Goal: Transaction & Acquisition: Purchase product/service

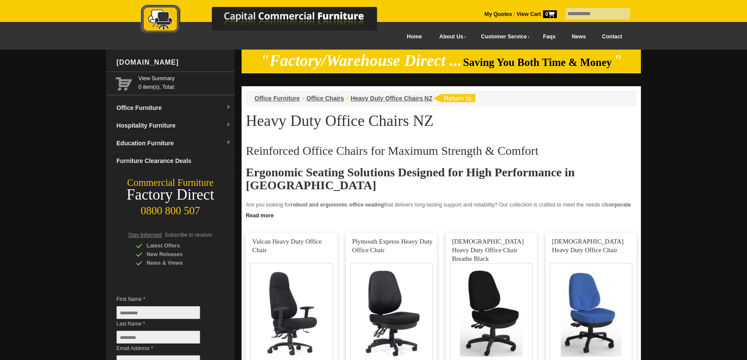
click at [615, 36] on link "Contact" at bounding box center [612, 36] width 36 height 19
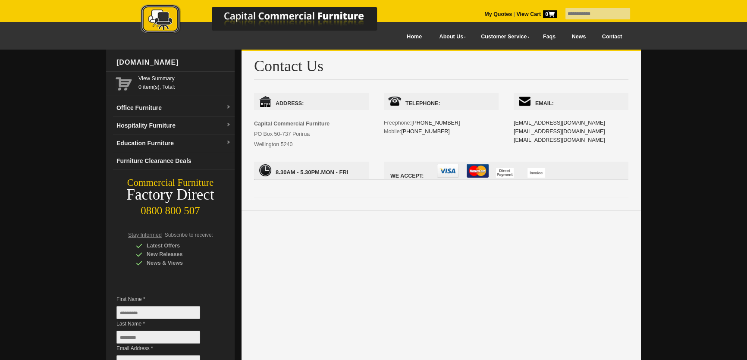
click at [254, 133] on span "Capital Commercial Furniture PO Box 50-737 Porirua Wellington 5240" at bounding box center [291, 134] width 75 height 27
click at [201, 106] on link "Office Furniture" at bounding box center [174, 108] width 122 height 18
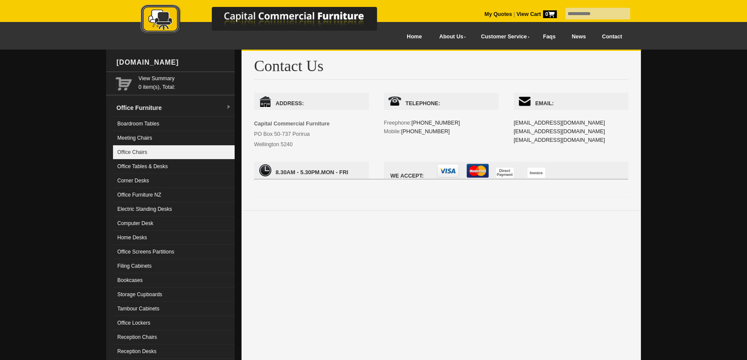
click at [138, 152] on link "Office Chairs" at bounding box center [174, 152] width 122 height 14
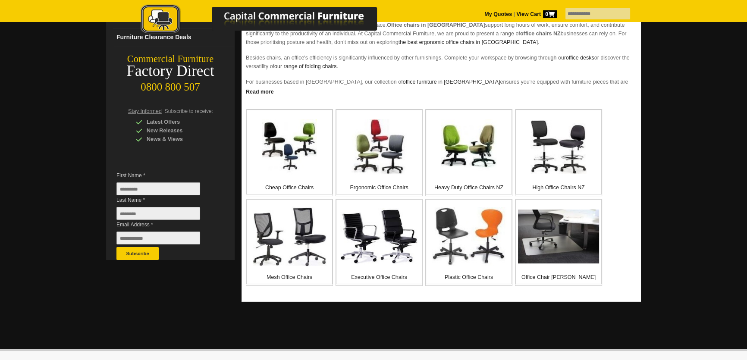
scroll to position [130, 0]
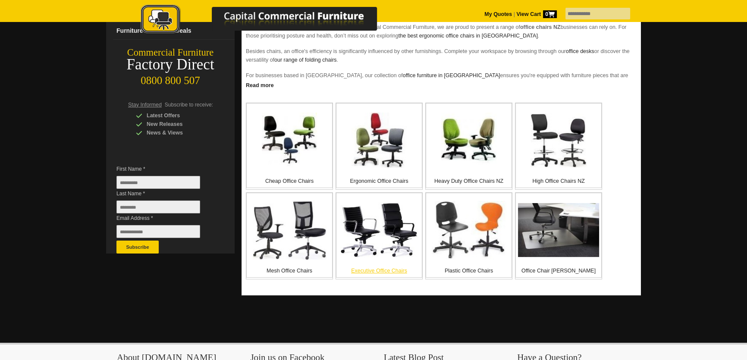
click at [389, 228] on img at bounding box center [379, 230] width 78 height 56
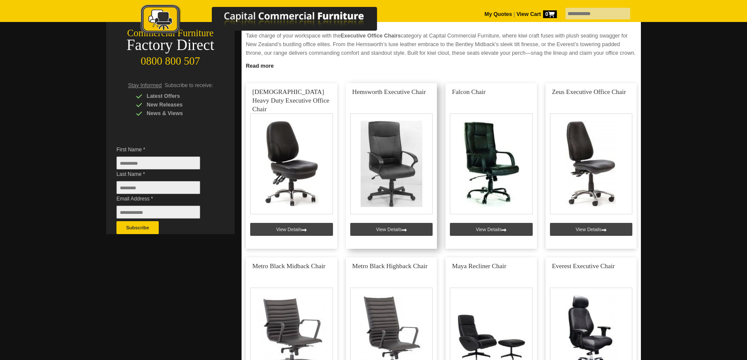
scroll to position [130, 0]
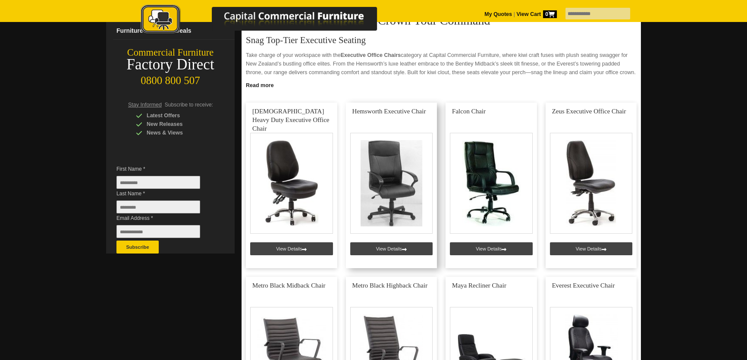
click at [395, 189] on link at bounding box center [391, 186] width 91 height 166
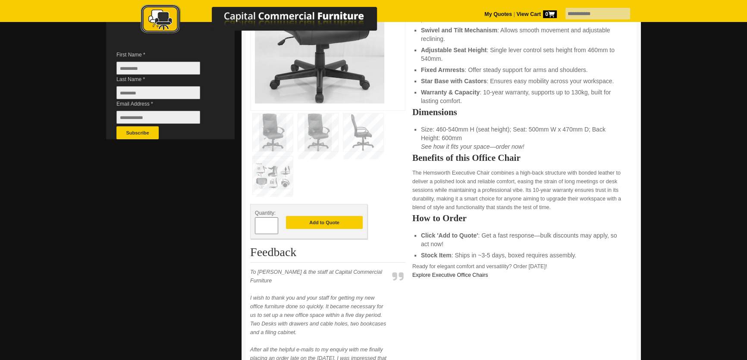
scroll to position [261, 0]
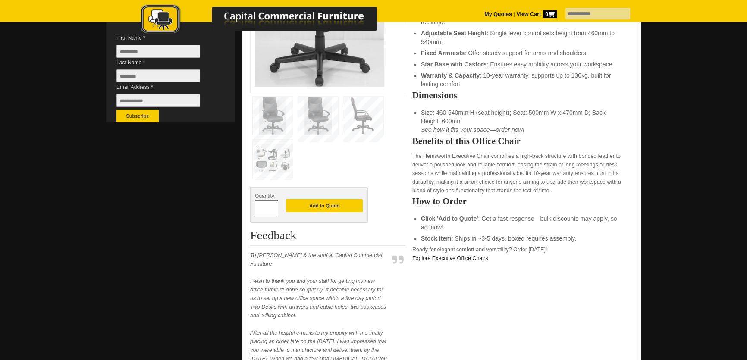
click at [276, 158] on img at bounding box center [273, 159] width 40 height 38
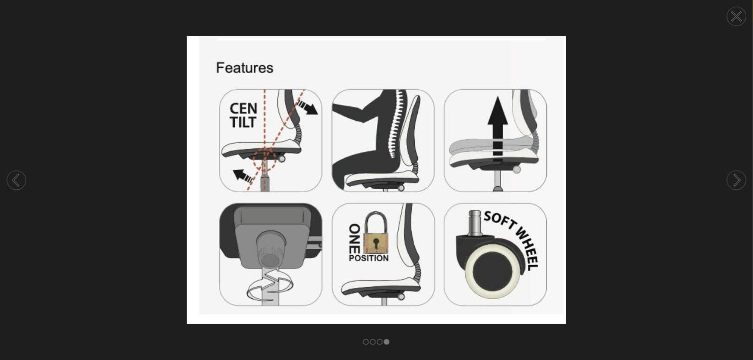
click at [731, 19] on circle at bounding box center [736, 16] width 19 height 19
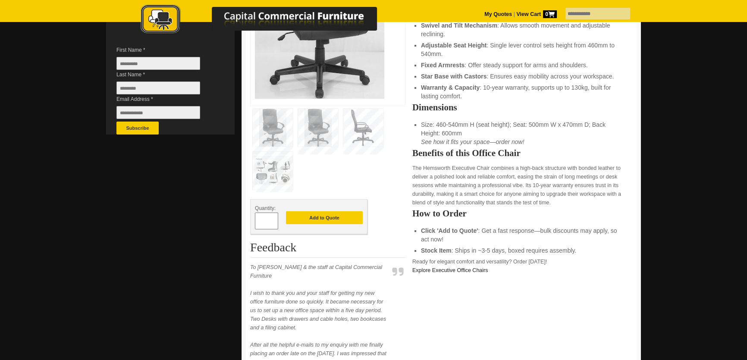
scroll to position [0, 0]
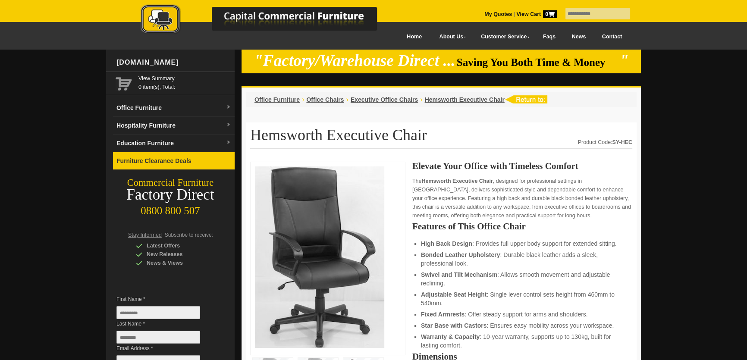
click at [195, 160] on link "Furniture Clearance Deals" at bounding box center [174, 161] width 122 height 18
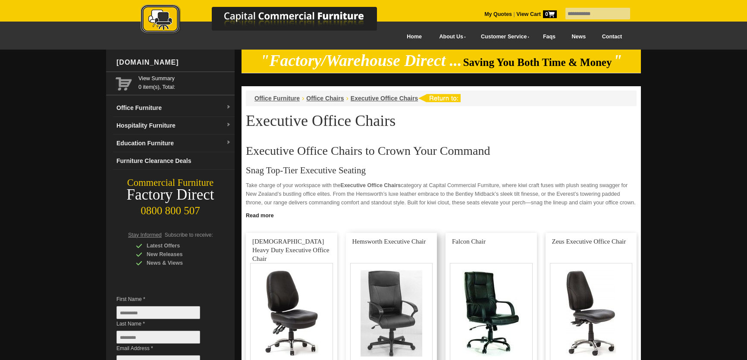
scroll to position [130, 0]
